Goal: Complete application form: Complete application form

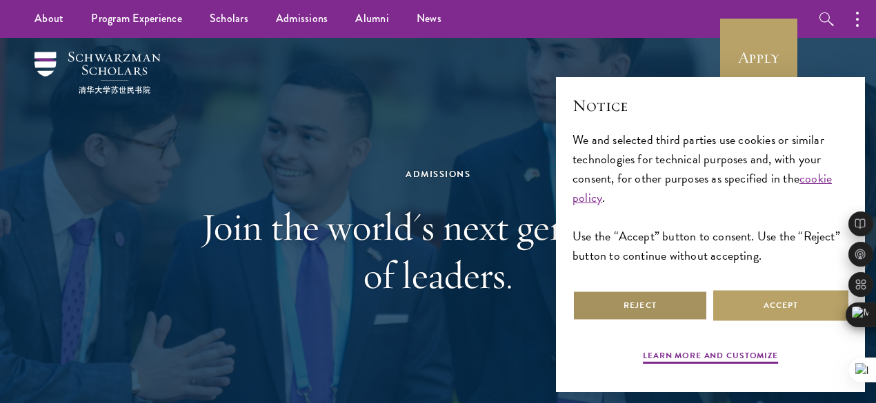
click at [678, 296] on button "Reject" at bounding box center [639, 305] width 135 height 31
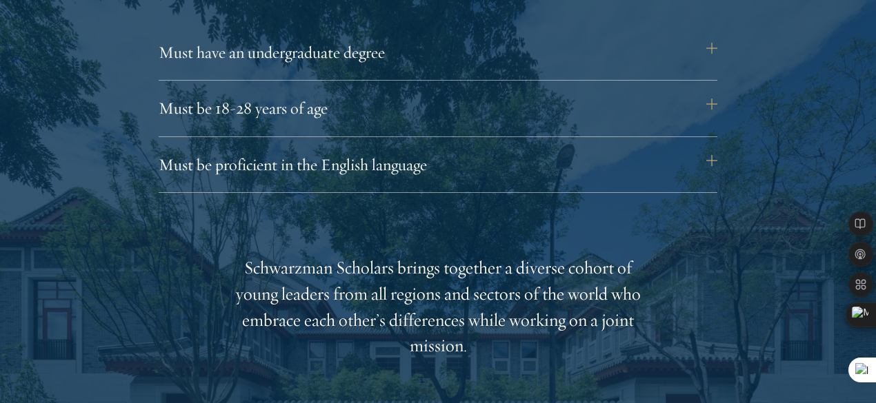
scroll to position [1958, 0]
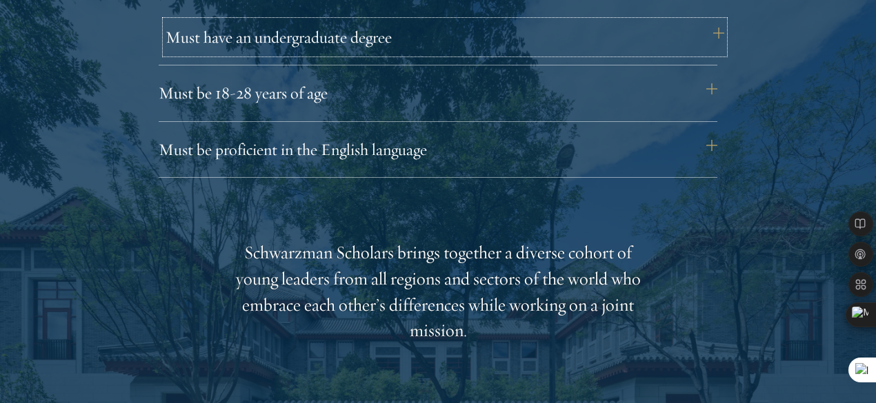
click at [714, 25] on button "Must have an undergraduate degree" at bounding box center [444, 37] width 558 height 33
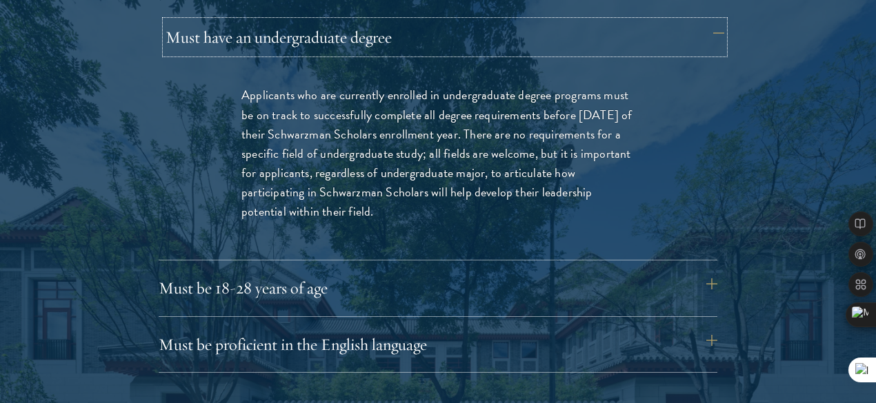
click at [714, 25] on button "Must have an undergraduate degree" at bounding box center [444, 37] width 558 height 33
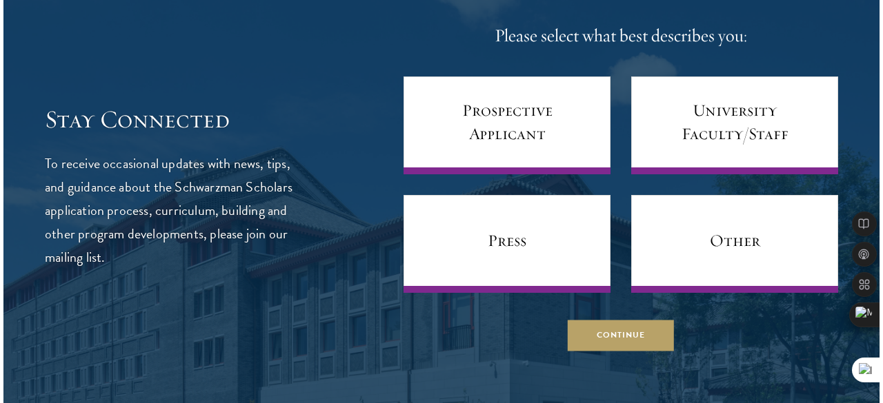
scroll to position [5764, 0]
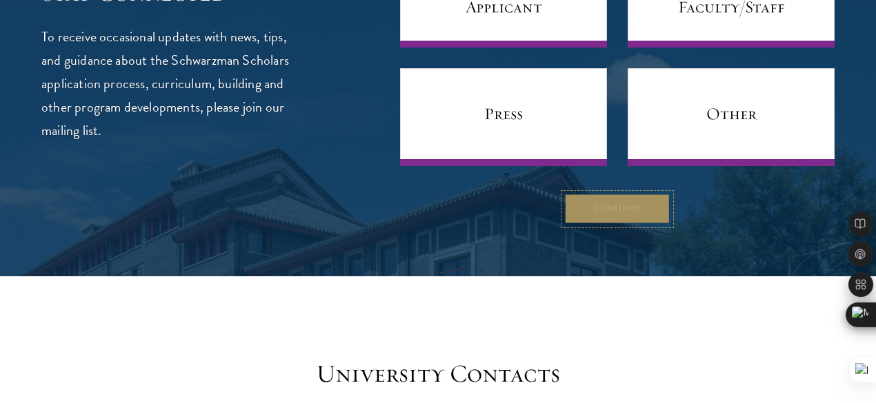
click at [566, 225] on button "Continue" at bounding box center [617, 209] width 106 height 31
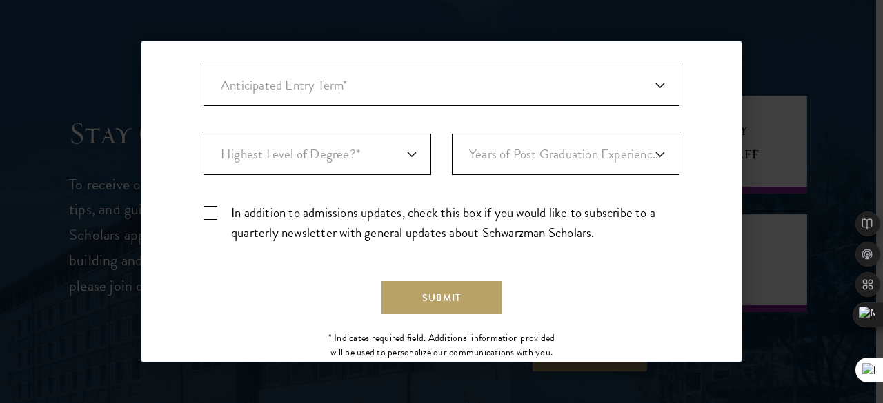
scroll to position [523, 0]
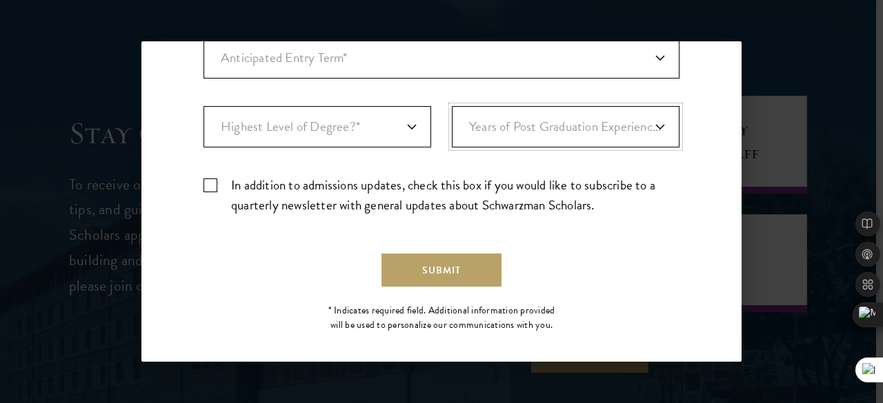
click at [627, 130] on select "Years of Post Graduation Experience?* 1 2 3 4 5 6 7 8 9 10" at bounding box center [566, 126] width 228 height 41
select select "4"
click at [452, 106] on select "Years of Post Graduation Experience?* 1 2 3 4 5 6 7 8 9 10" at bounding box center [566, 126] width 228 height 41
click at [381, 123] on select "Highest Level of Degree?* PHD Bachelor's Master's Current Undergraduate Student" at bounding box center [317, 126] width 228 height 41
select select "baef124f-e103-44b1-8ca6-5d0669438e44"
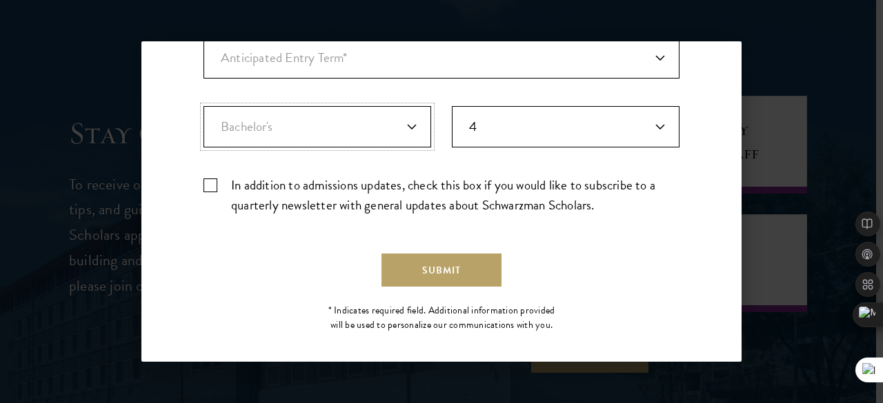
click at [203, 106] on select "Highest Level of Degree?* PHD Bachelor's Master's Current Undergraduate Student" at bounding box center [317, 126] width 228 height 41
click at [214, 184] on label "In addition to admissions updates, check this box if you would like to subscrib…" at bounding box center [441, 195] width 476 height 40
click at [214, 184] on input "In addition to admissions updates, check this box if you would like to subscrib…" at bounding box center [441, 179] width 476 height 9
checkbox input "true"
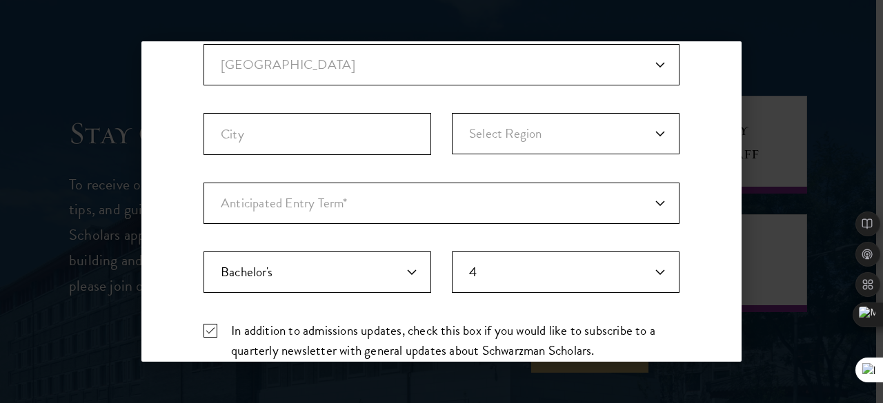
scroll to position [374, 0]
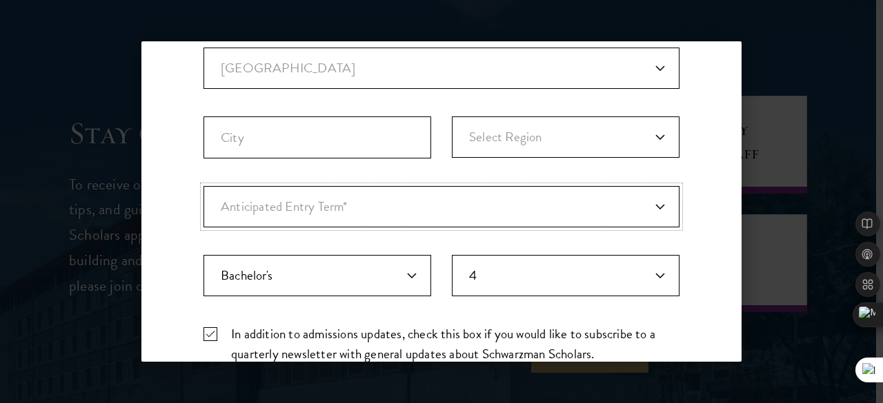
click at [433, 203] on select "Anticipated Entry Term* August 2026 (Application opens April 2025) Just Explori…" at bounding box center [441, 206] width 476 height 41
select select "e64b8ab3-eabb-4867-96d5-7e6b4840665f"
click at [203, 186] on select "Anticipated Entry Term* August 2026 (Application opens April 2025) Just Explori…" at bounding box center [441, 206] width 476 height 41
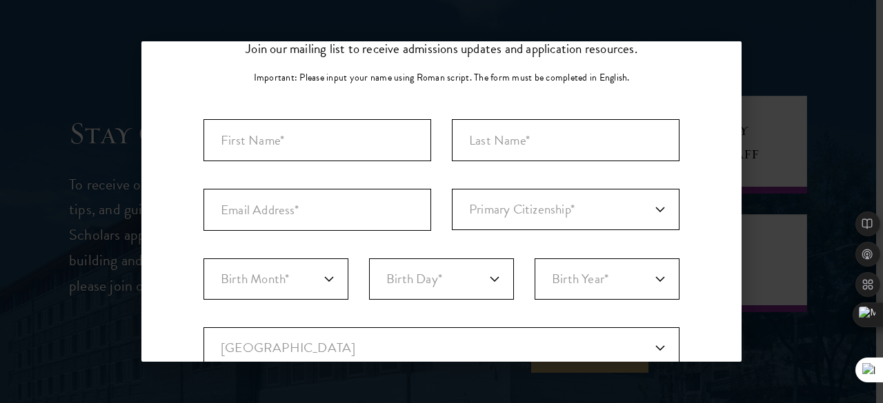
scroll to position [88, 0]
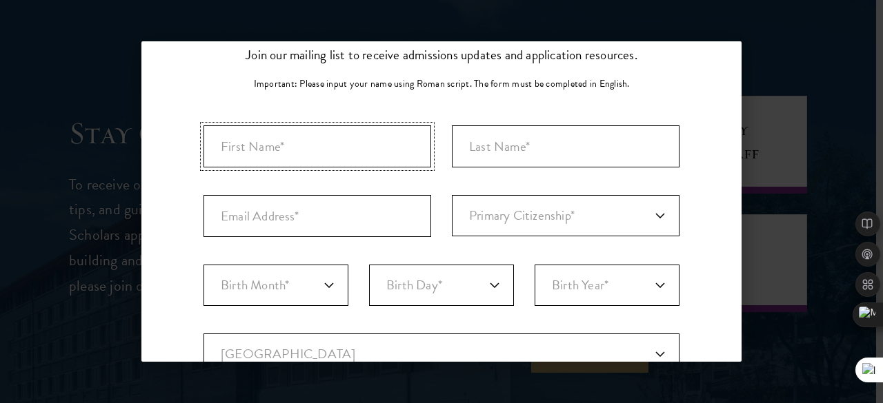
click at [376, 152] on input "First Name*" at bounding box center [317, 146] width 228 height 42
type input "Bokoh"
type input "Joshua"
select select "NI"
type input "LAGOS"
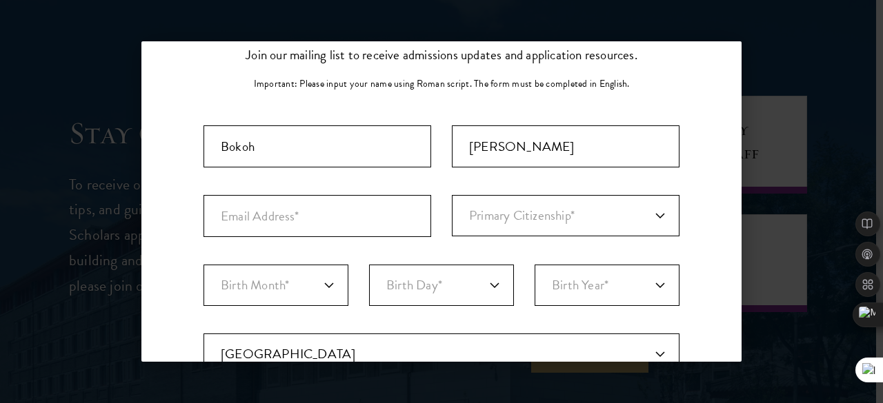
select select "Lagos"
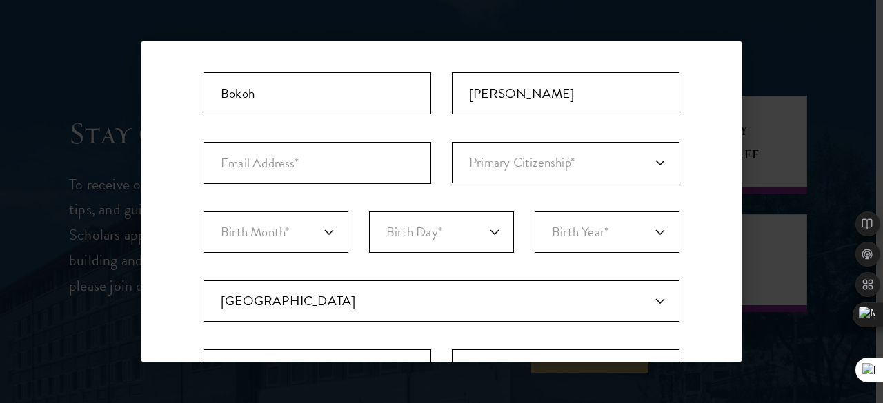
scroll to position [156, 0]
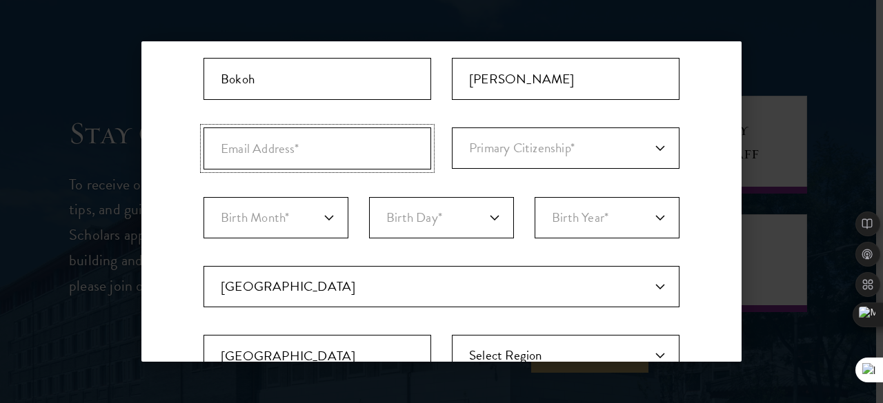
click at [380, 149] on input "Email Address*" at bounding box center [317, 149] width 228 height 42
type input "S"
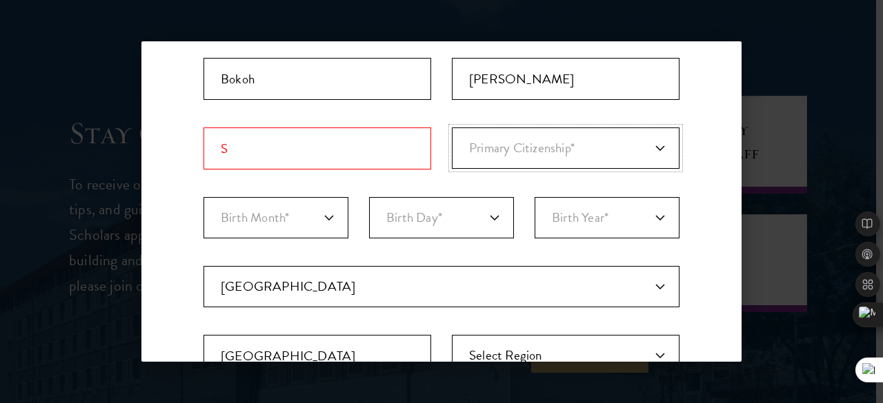
click at [571, 140] on select "Primary Citizenship* Afghanistan Aland Islands Albania Algeria Andorra Angola A…" at bounding box center [566, 148] width 228 height 41
select select "NI"
click at [452, 128] on select "Primary Citizenship* Afghanistan Aland Islands Albania Algeria Andorra Angola A…" at bounding box center [566, 148] width 228 height 41
click at [319, 222] on select "Birth Month* January February March April May June July August September Octobe…" at bounding box center [275, 217] width 145 height 41
select select "11"
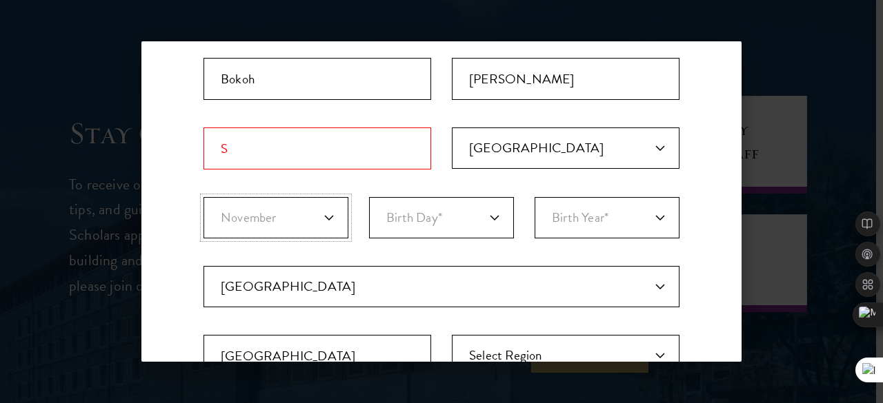
click at [203, 197] on select "Birth Month* January February March April May June July August September Octobe…" at bounding box center [275, 217] width 145 height 41
click at [428, 225] on select "Birth Day* 1 2 3 4 5 6 7 8 9 10 11 12 13 14 15 16 17 18 19 20 21 22 23 24 25 26…" at bounding box center [441, 217] width 145 height 41
select select "08"
click at [369, 197] on select "Birth Day* 1 2 3 4 5 6 7 8 9 10 11 12 13 14 15 16 17 18 19 20 21 22 23 24 25 26…" at bounding box center [441, 217] width 145 height 41
click at [600, 219] on select "Birth Year* 2025 2024 2023 2022 2021 2020 2019 2018 2017 2016 2015 2014 2013 20…" at bounding box center [606, 217] width 145 height 41
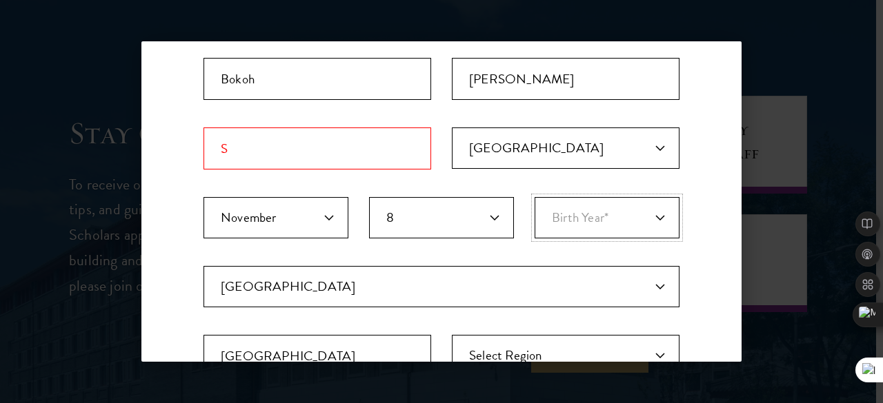
select select "1993"
click at [534, 197] on select "Birth Year* 2025 2024 2023 2022 2021 2020 2019 2018 2017 2016 2015 2014 2013 20…" at bounding box center [606, 217] width 145 height 41
click at [339, 143] on input "S" at bounding box center [317, 149] width 228 height 42
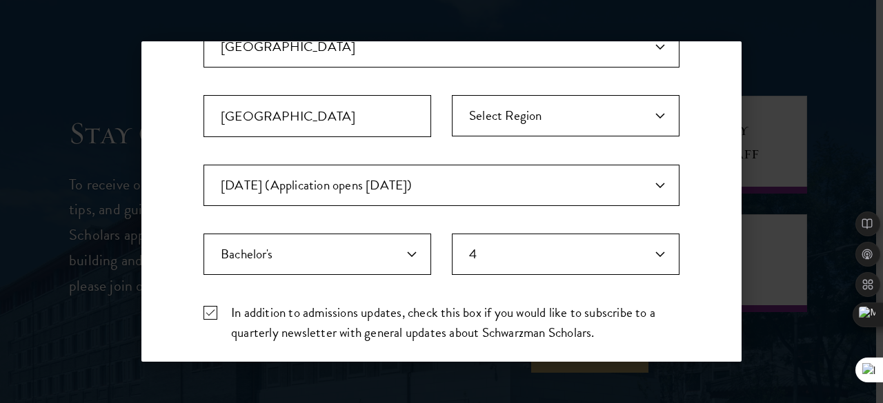
scroll to position [551, 0]
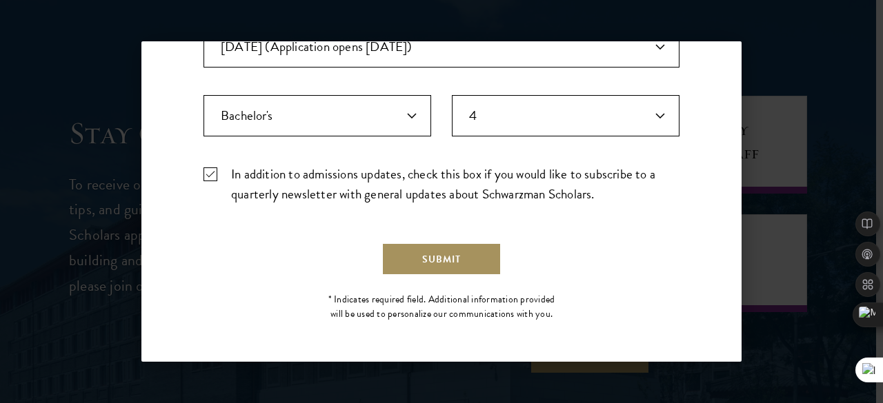
type input "Sogohojoshua@gmail.com"
click at [470, 259] on button "Submit" at bounding box center [441, 259] width 120 height 33
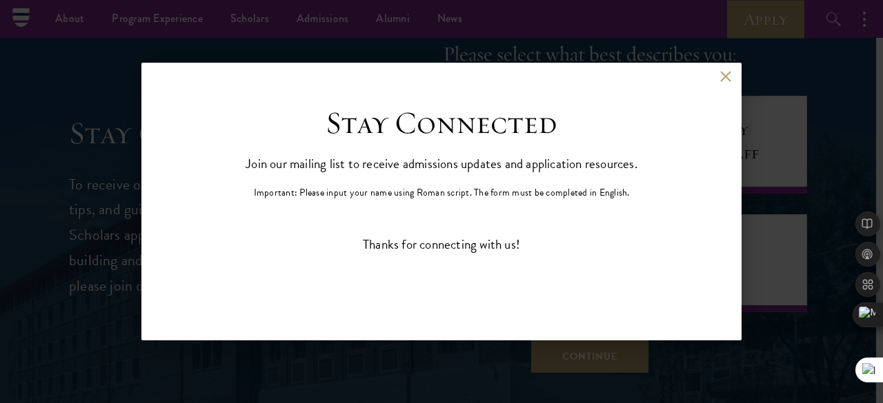
scroll to position [0, 0]
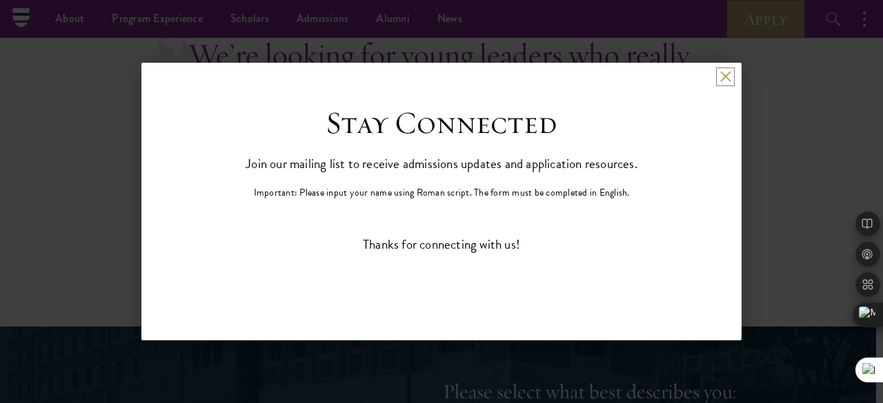
click at [721, 73] on button at bounding box center [725, 77] width 12 height 12
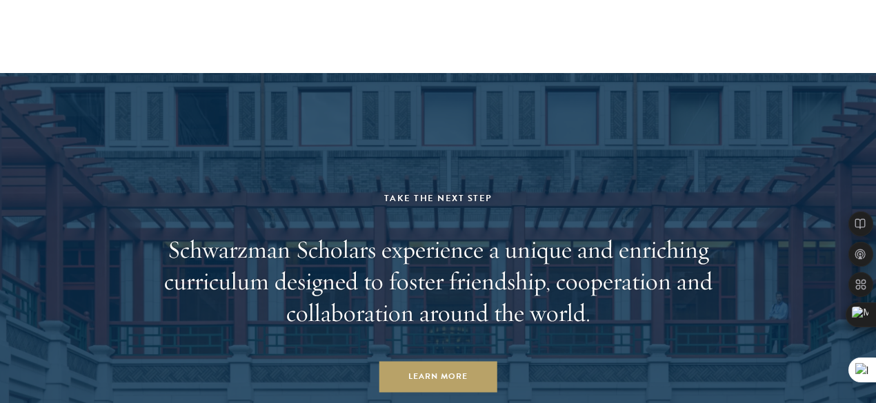
scroll to position [6601, 0]
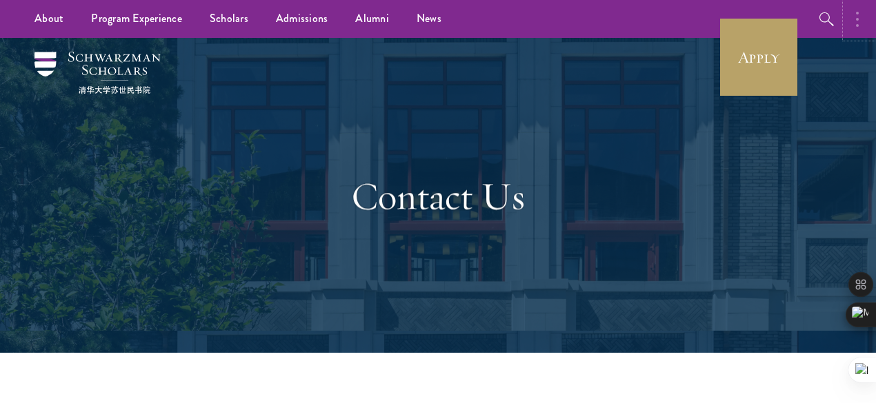
click at [863, 28] on button "button" at bounding box center [860, 19] width 30 height 38
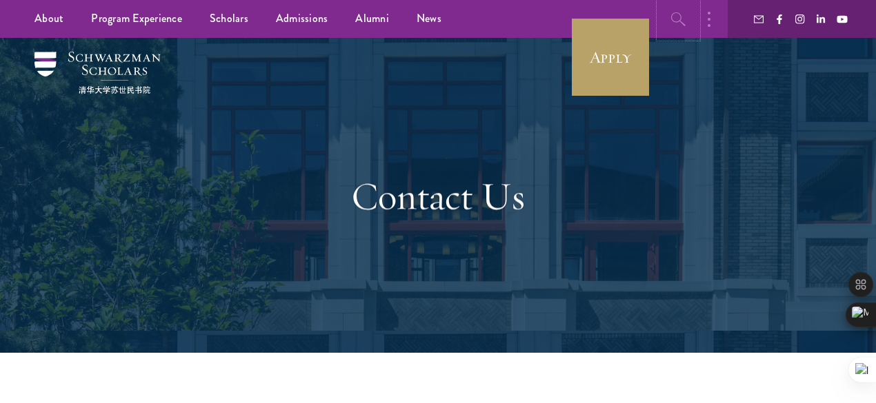
click at [695, 18] on button "button" at bounding box center [678, 19] width 38 height 38
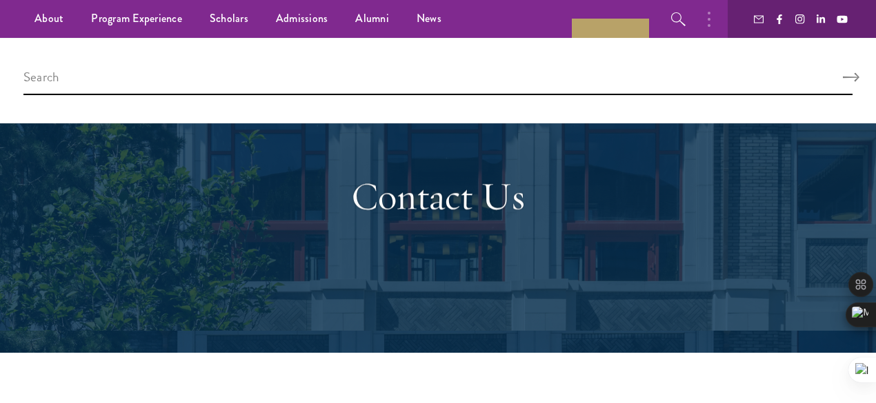
click at [843, 78] on use "Search" at bounding box center [851, 77] width 17 height 9
click at [604, 179] on h1 "Contact Us" at bounding box center [438, 196] width 476 height 48
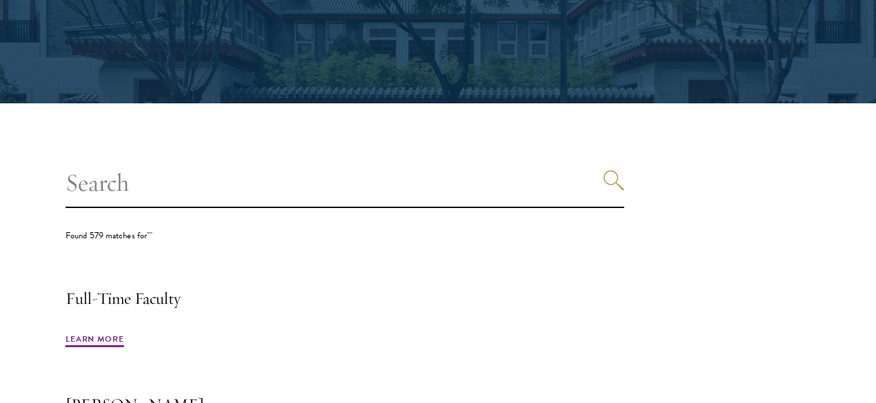
scroll to position [284, 0]
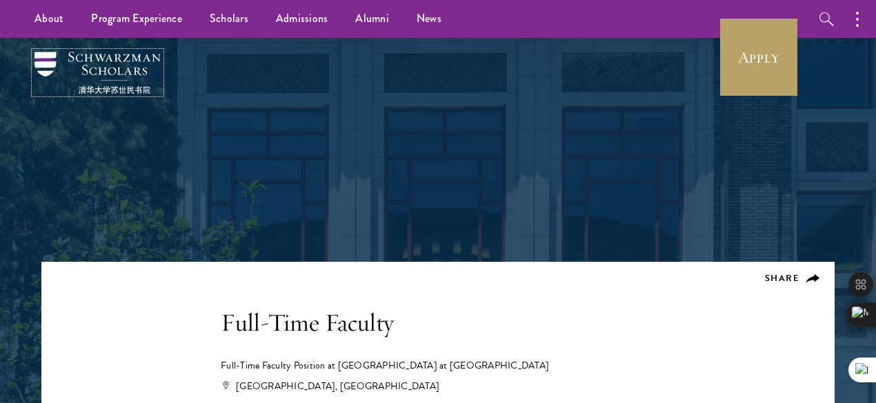
click at [132, 67] on img at bounding box center [97, 73] width 126 height 42
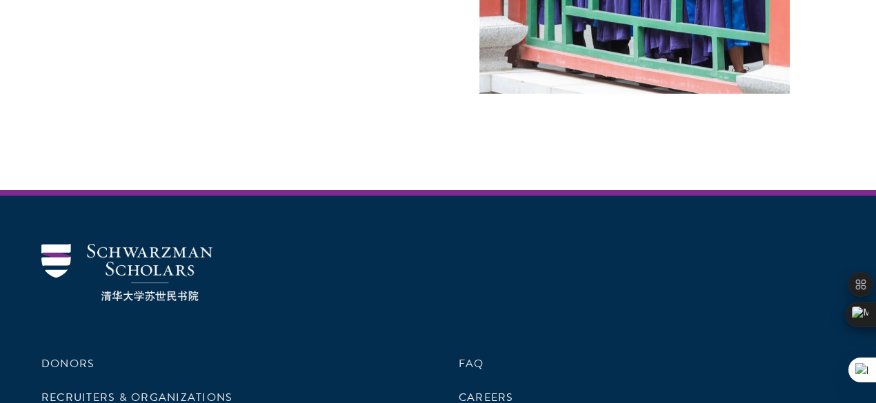
scroll to position [3864, 0]
